Goal: Task Accomplishment & Management: Manage account settings

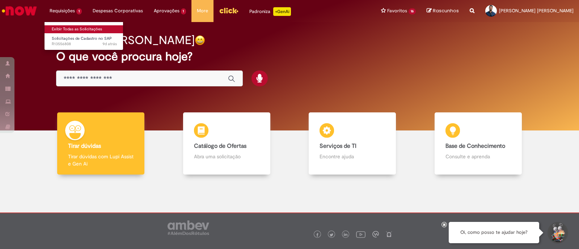
click at [82, 27] on link "Exibir Todas as Solicitações" at bounding box center [85, 29] width 80 height 8
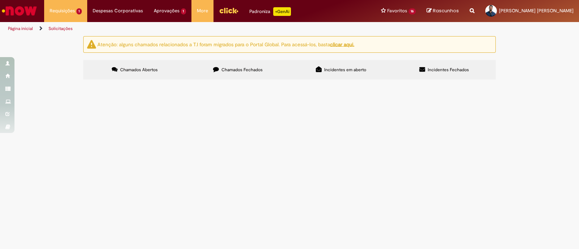
click at [235, 67] on span "Chamados Fechados" at bounding box center [242, 70] width 41 height 6
click at [334, 70] on span "Incidentes em aberto" at bounding box center [345, 70] width 42 height 6
click at [438, 69] on span "Incidentes Fechados" at bounding box center [448, 70] width 41 height 6
click at [139, 68] on span "Chamados Abertos" at bounding box center [139, 70] width 38 height 6
click at [0, 0] on div at bounding box center [0, 0] width 0 height 0
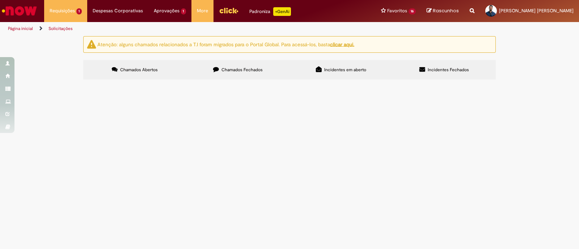
click at [0, 0] on div at bounding box center [0, 0] width 0 height 0
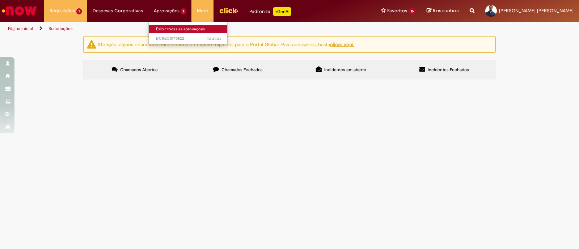
click at [170, 30] on link "Exibir todas as aprovações" at bounding box center [189, 29] width 80 height 8
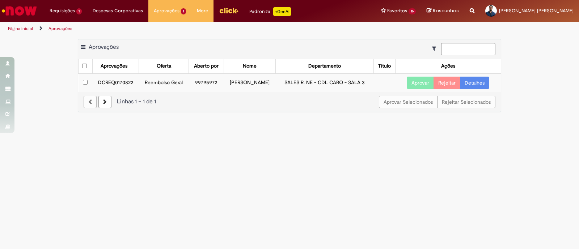
click at [81, 89] on td at bounding box center [86, 82] width 14 height 18
click at [411, 89] on button "Aprovar" at bounding box center [420, 83] width 27 height 12
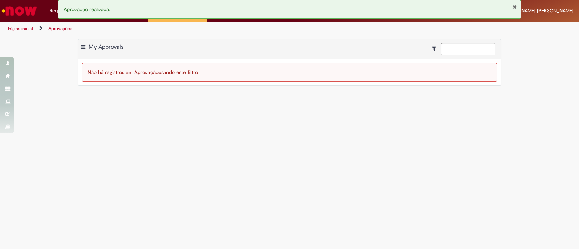
click at [514, 8] on button "Fechar Notificação" at bounding box center [515, 7] width 5 height 6
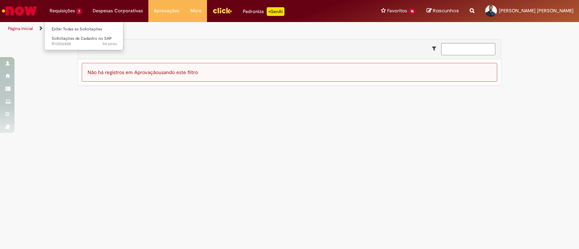
click at [74, 9] on li "Requisições 1 Exibir Todas as Solicitações Solicitações de Cadastro no SAP 9d a…" at bounding box center [65, 11] width 43 height 22
click at [72, 30] on link "Exibir Todas as Solicitações" at bounding box center [85, 29] width 80 height 8
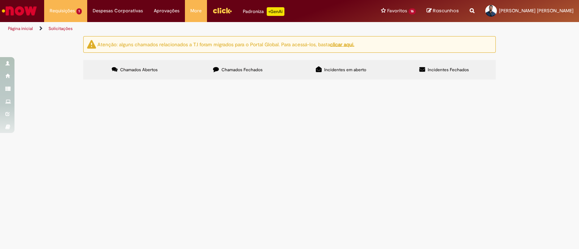
click at [235, 72] on span "Chamados Fechados" at bounding box center [242, 70] width 41 height 6
click at [152, 69] on span "Chamados Abertos" at bounding box center [139, 70] width 38 height 6
